Goal: Navigation & Orientation: Find specific page/section

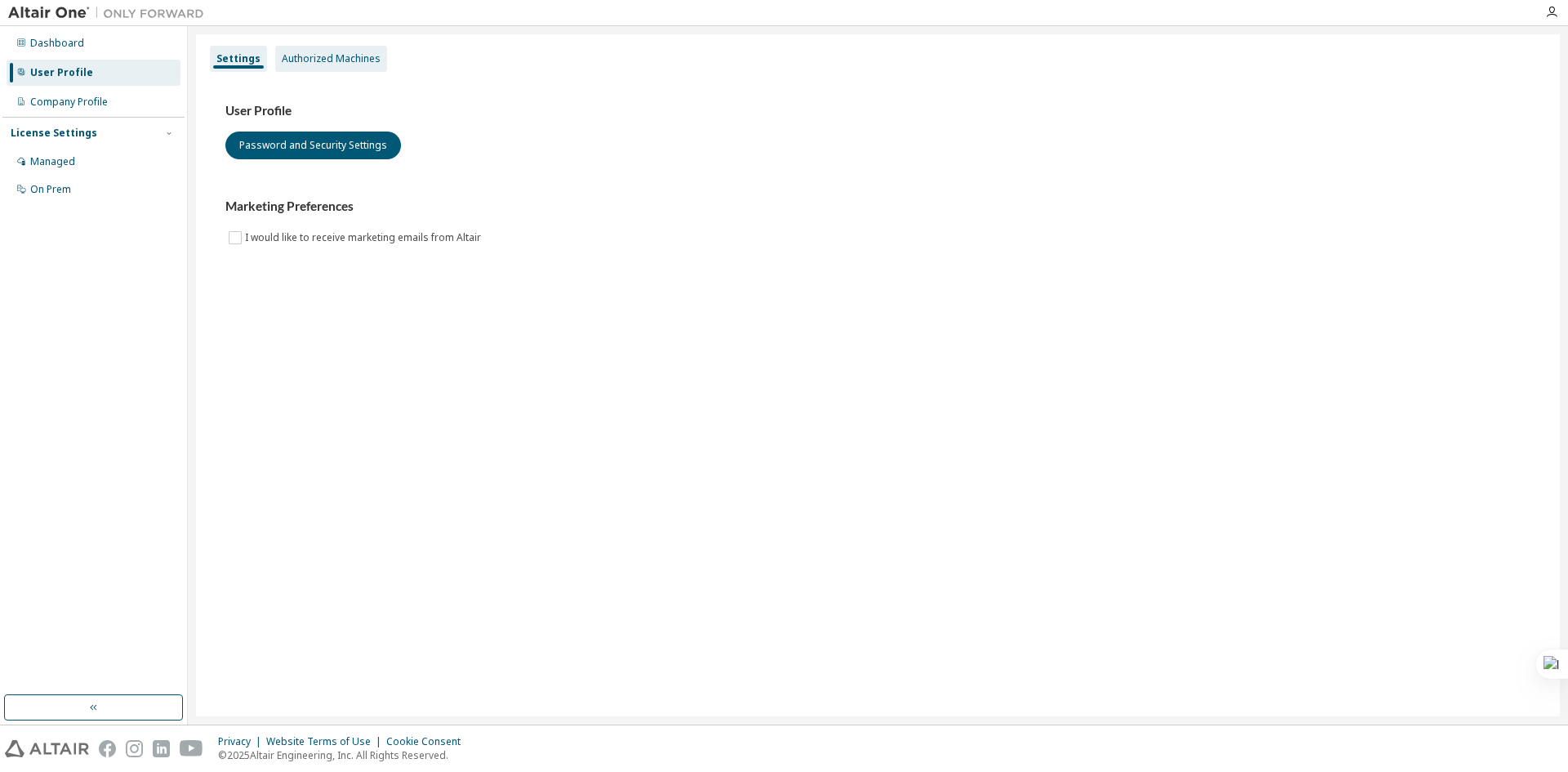
click at [313, 64] on div "Authorized Machines" at bounding box center [331, 59] width 99 height 13
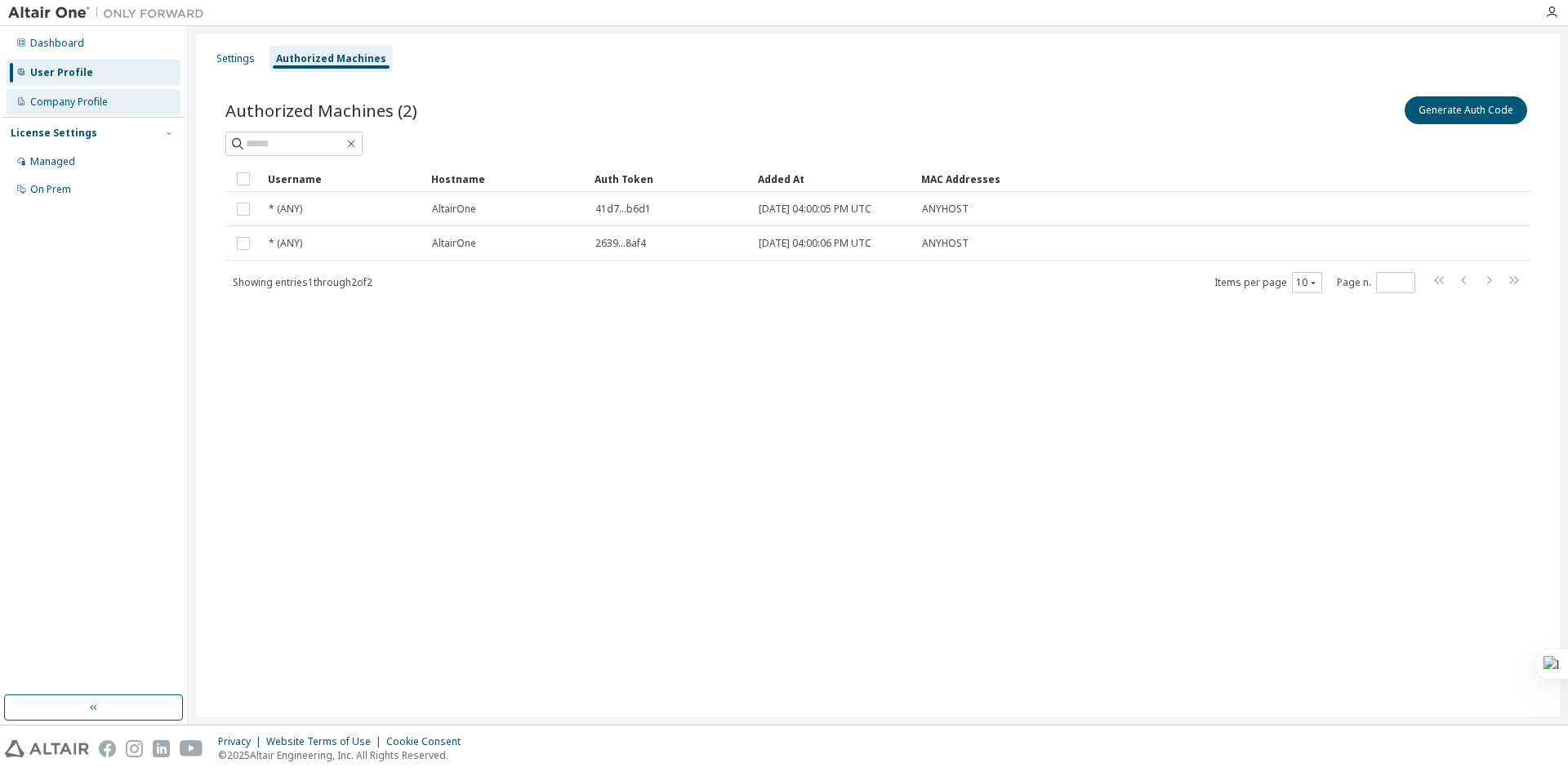
click at [76, 98] on div "Company Profile" at bounding box center [69, 102] width 78 height 13
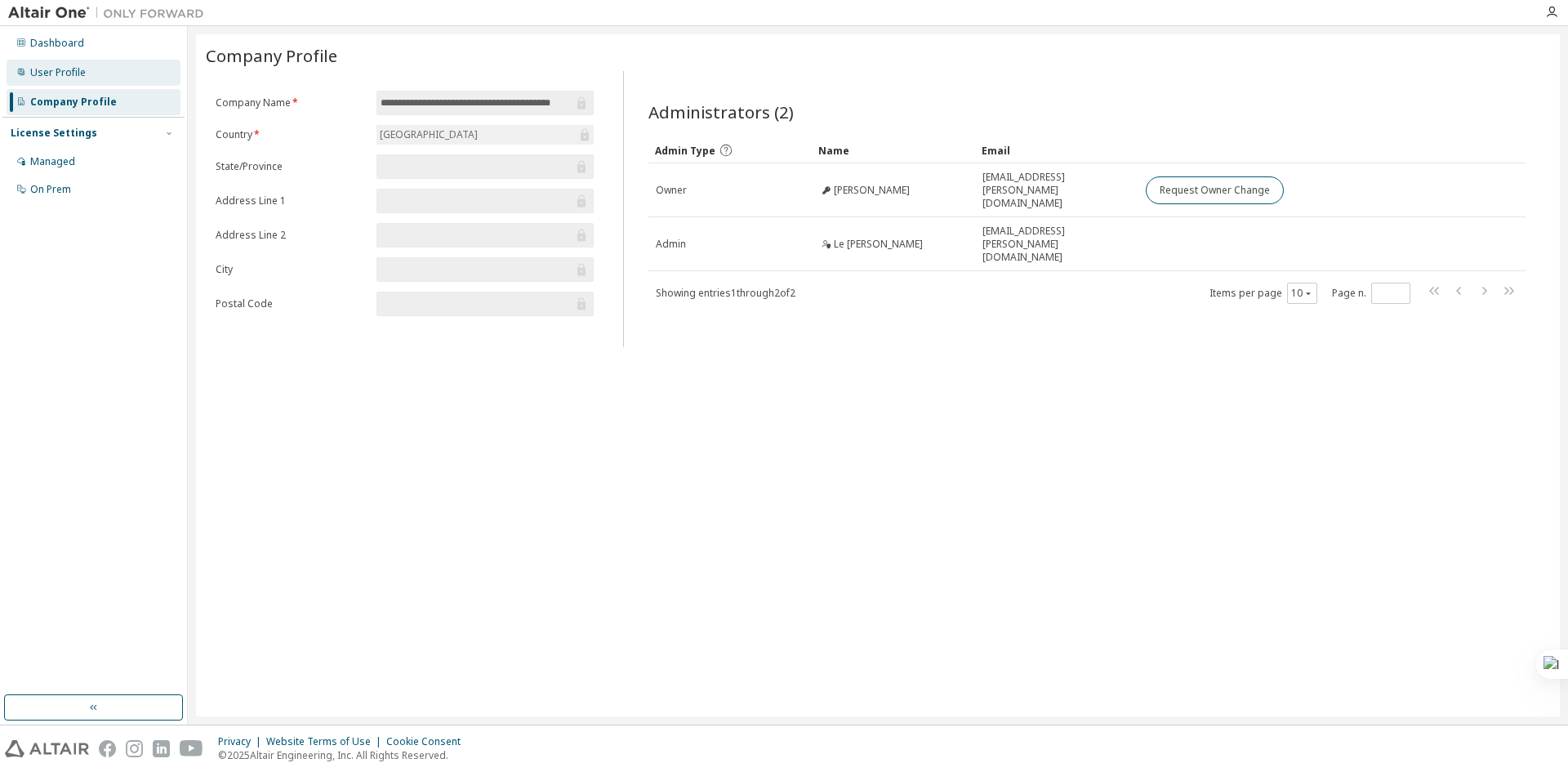
click at [93, 71] on div "User Profile" at bounding box center [93, 72] width 174 height 27
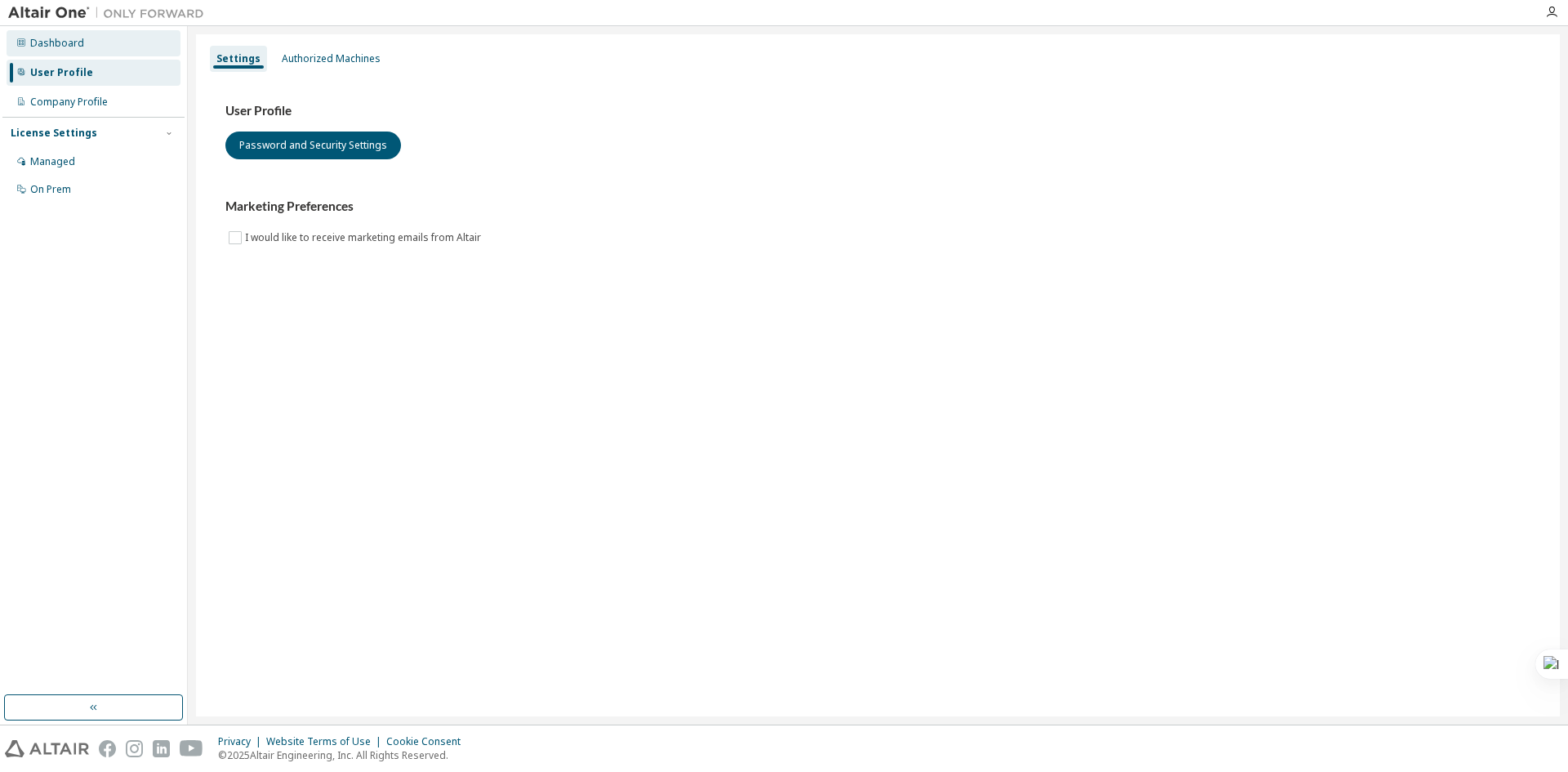
click at [91, 38] on div "Dashboard" at bounding box center [93, 43] width 174 height 27
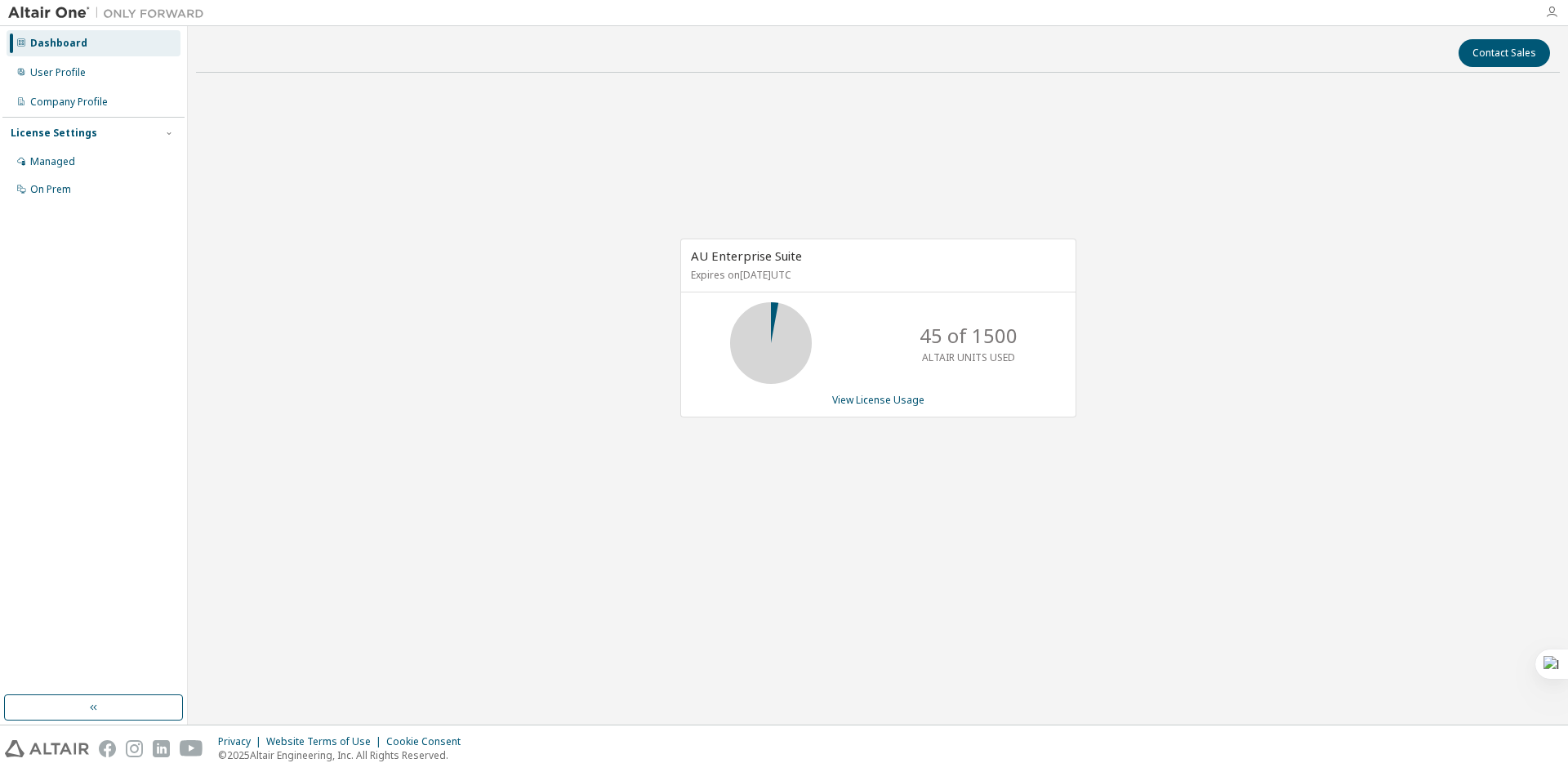
click at [1551, 15] on icon "button" at bounding box center [1552, 12] width 13 height 13
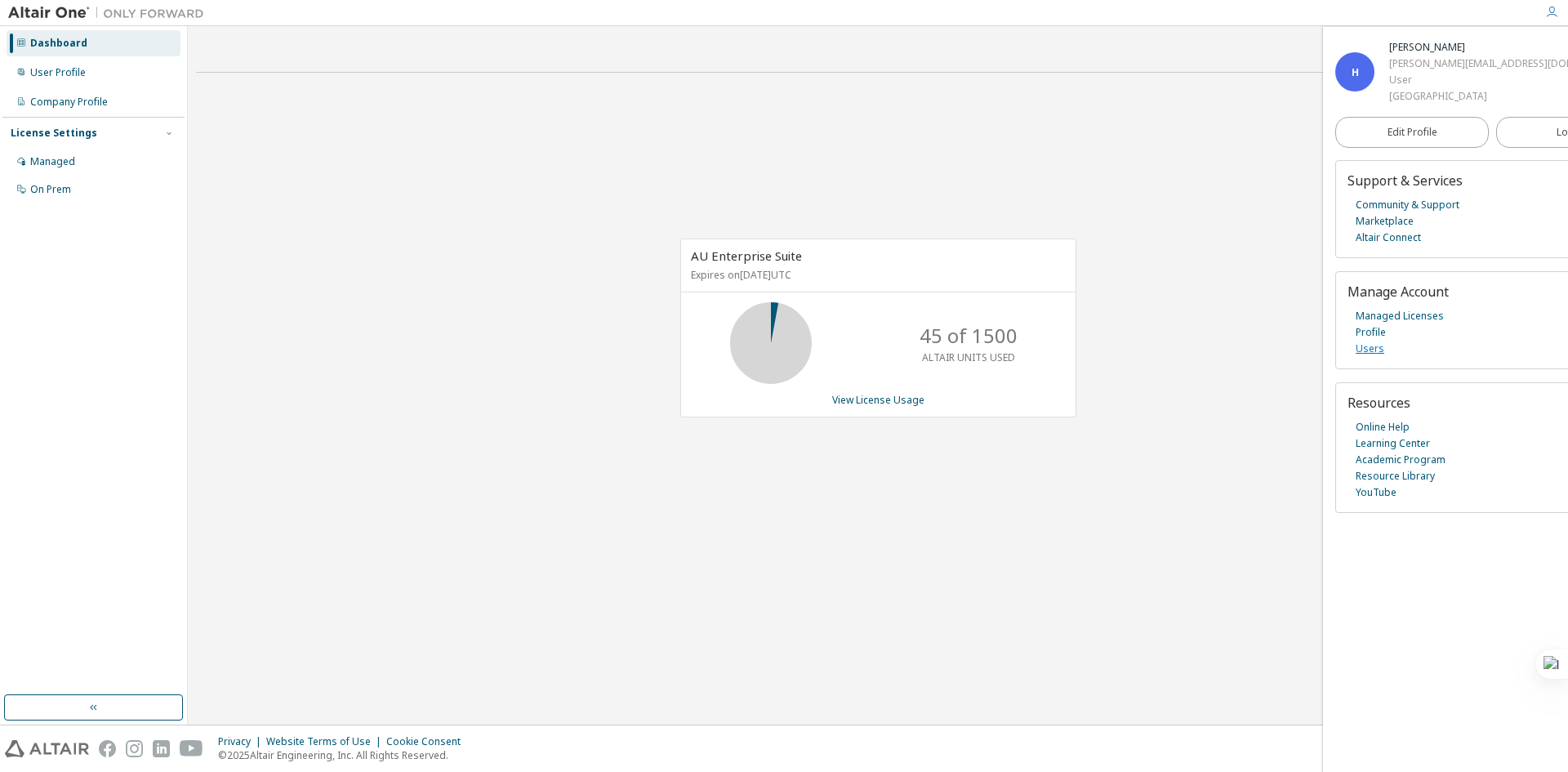
click at [1371, 357] on link "Users" at bounding box center [1369, 349] width 28 height 16
